Goal: Transaction & Acquisition: Purchase product/service

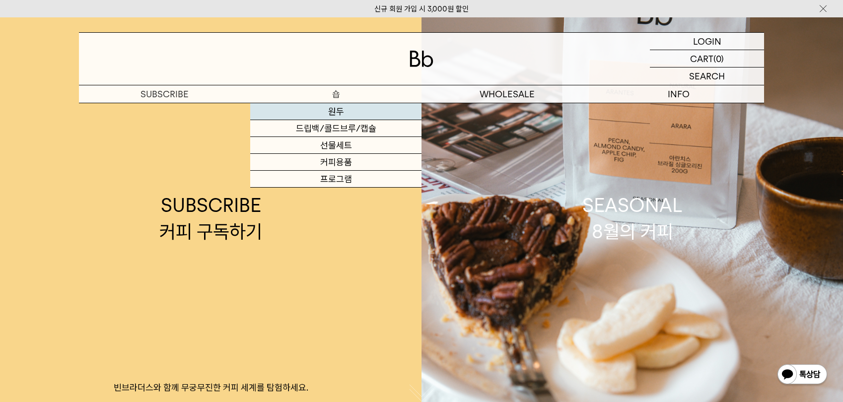
click at [357, 113] on link "원두" at bounding box center [335, 111] width 171 height 17
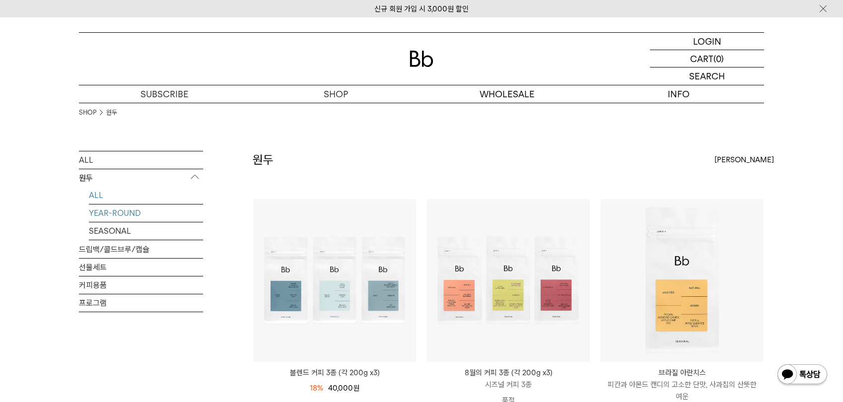
click at [135, 213] on link "YEAR-ROUND" at bounding box center [146, 213] width 114 height 17
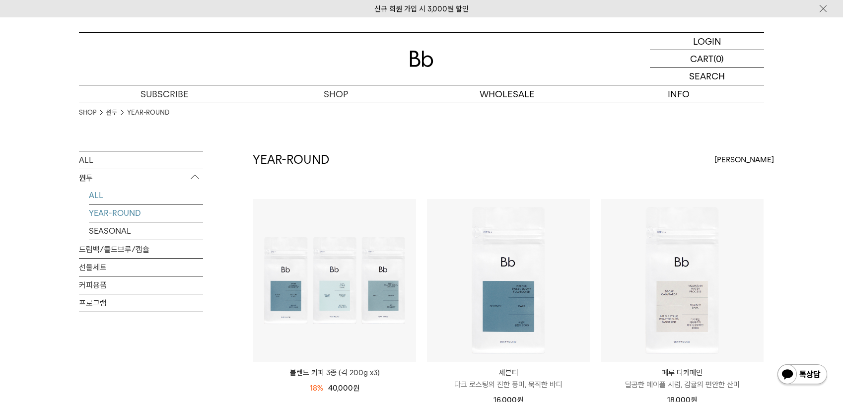
click at [109, 200] on link "ALL" at bounding box center [146, 195] width 114 height 17
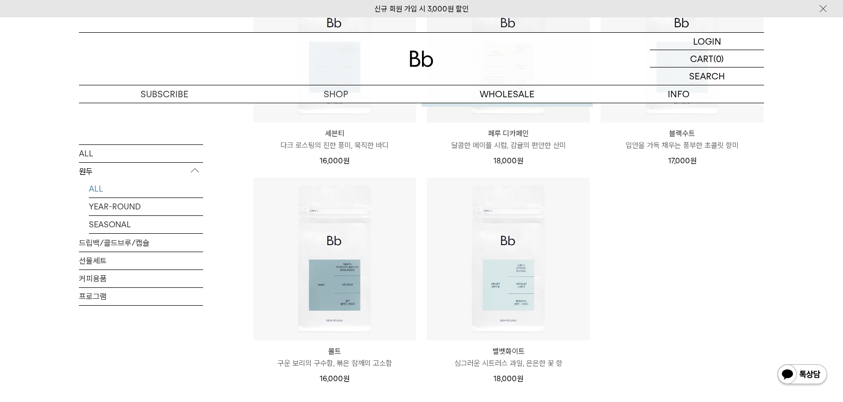
scroll to position [844, 0]
